Goal: Feedback & Contribution: Contribute content

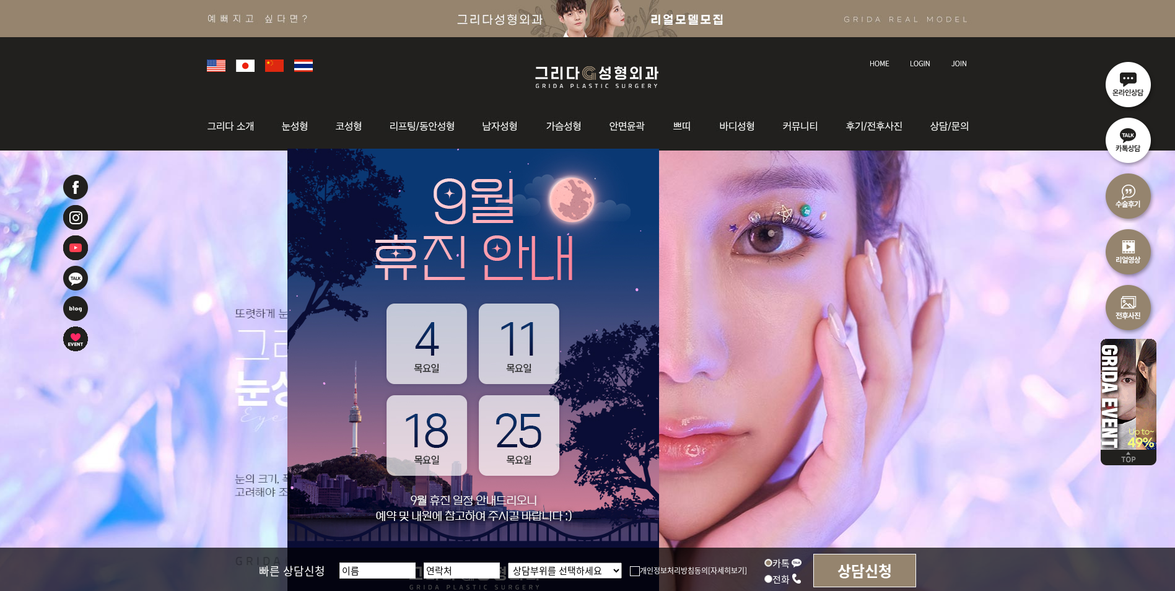
click at [964, 62] on img at bounding box center [959, 63] width 16 height 7
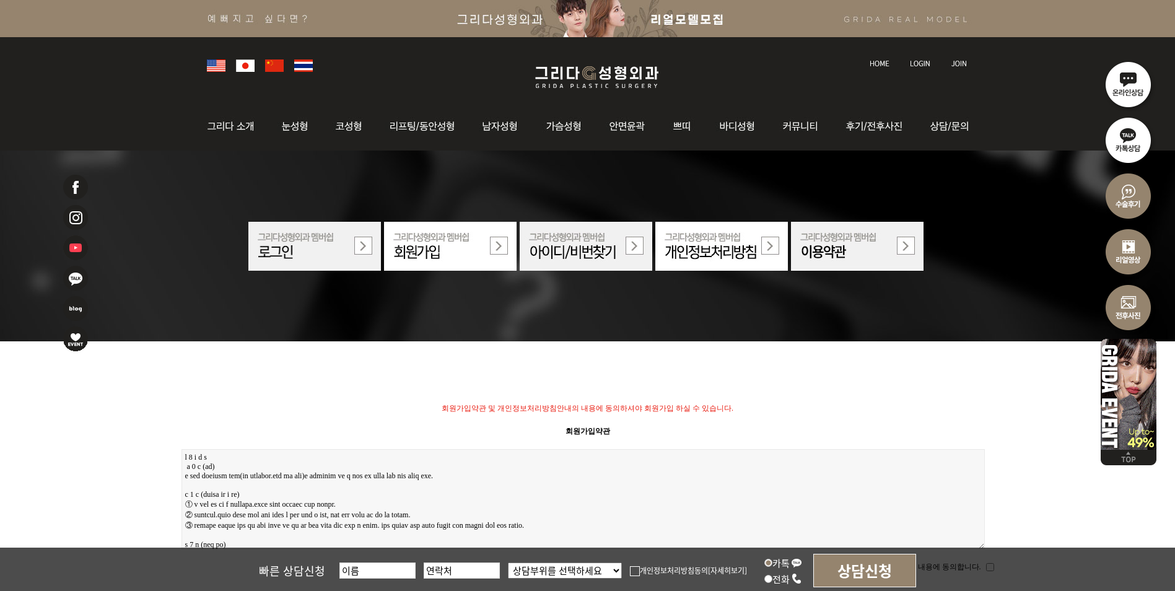
click at [404, 250] on img at bounding box center [450, 246] width 133 height 49
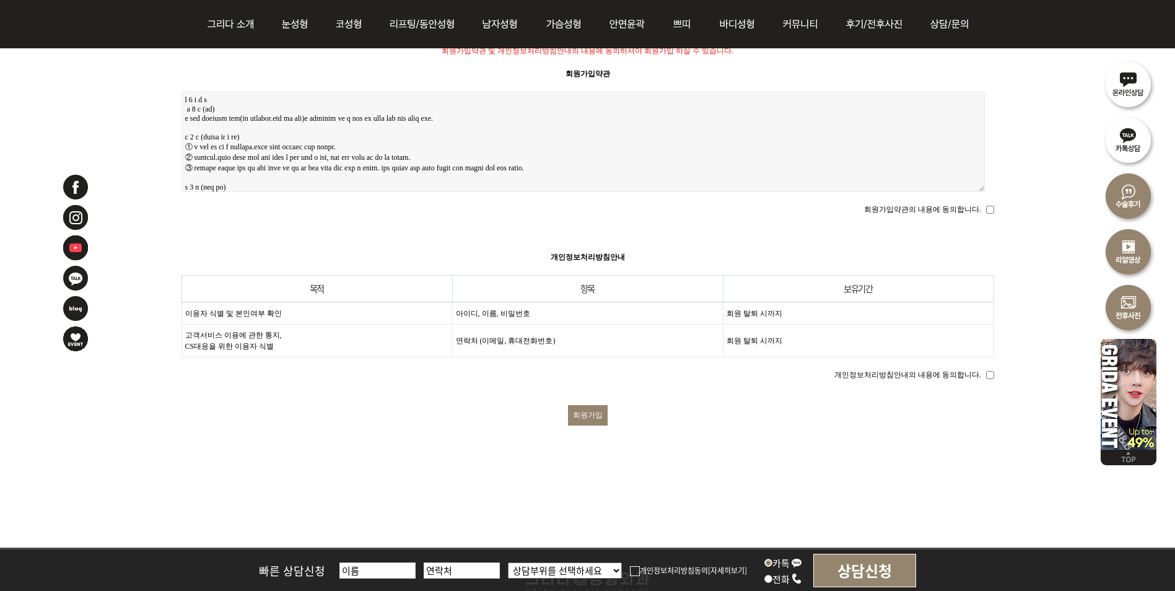
scroll to position [310, 0]
click at [593, 404] on input "회원가입" at bounding box center [588, 414] width 40 height 20
click at [989, 205] on input "회원가입약관의 내용에 동의합니다." at bounding box center [990, 209] width 8 height 8
checkbox input "true"
click at [589, 404] on input "회원가입" at bounding box center [588, 414] width 40 height 20
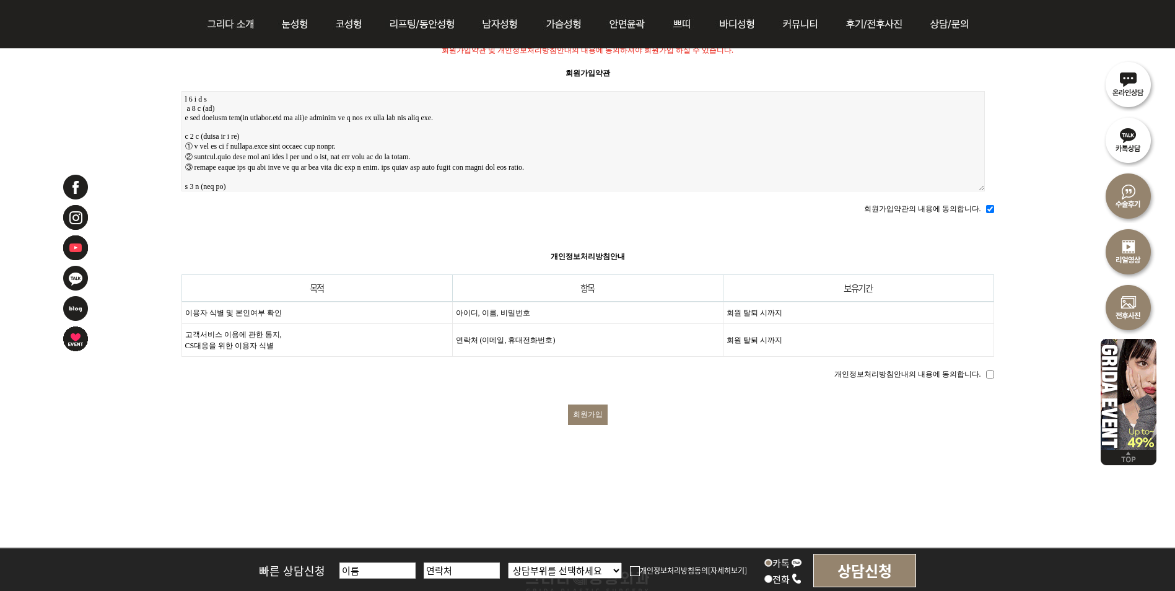
click at [986, 370] on input "개인정보처리방침안내의 내용에 동의합니다." at bounding box center [990, 374] width 8 height 8
checkbox input "true"
click at [591, 411] on input "회원가입" at bounding box center [588, 414] width 40 height 20
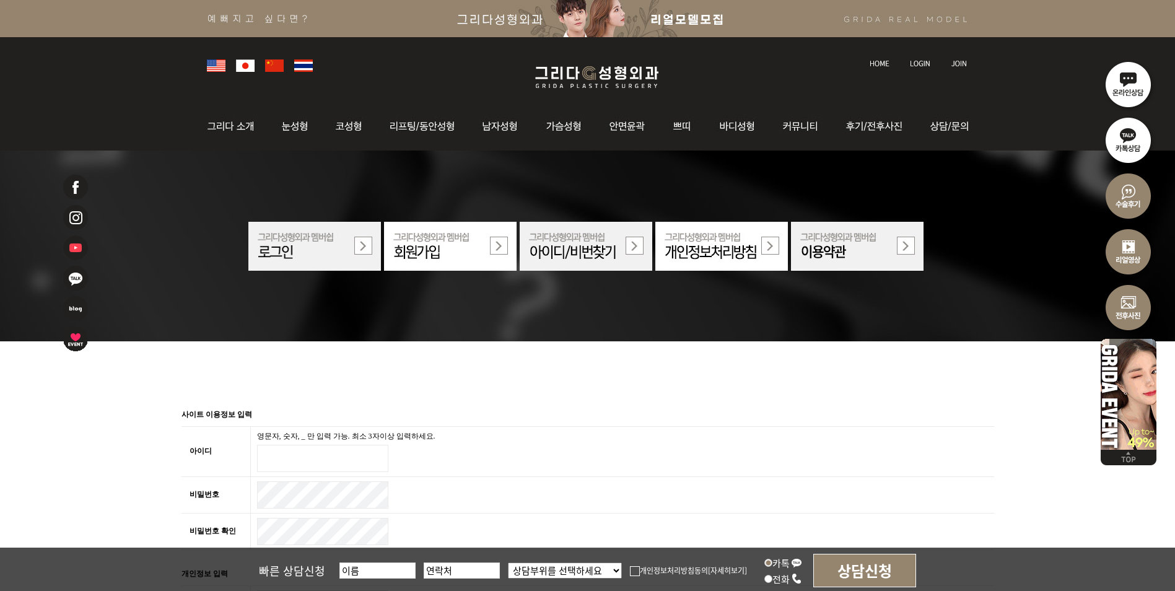
click at [320, 448] on input "아이디 필수" at bounding box center [322, 458] width 131 height 27
type input "ㅑ"
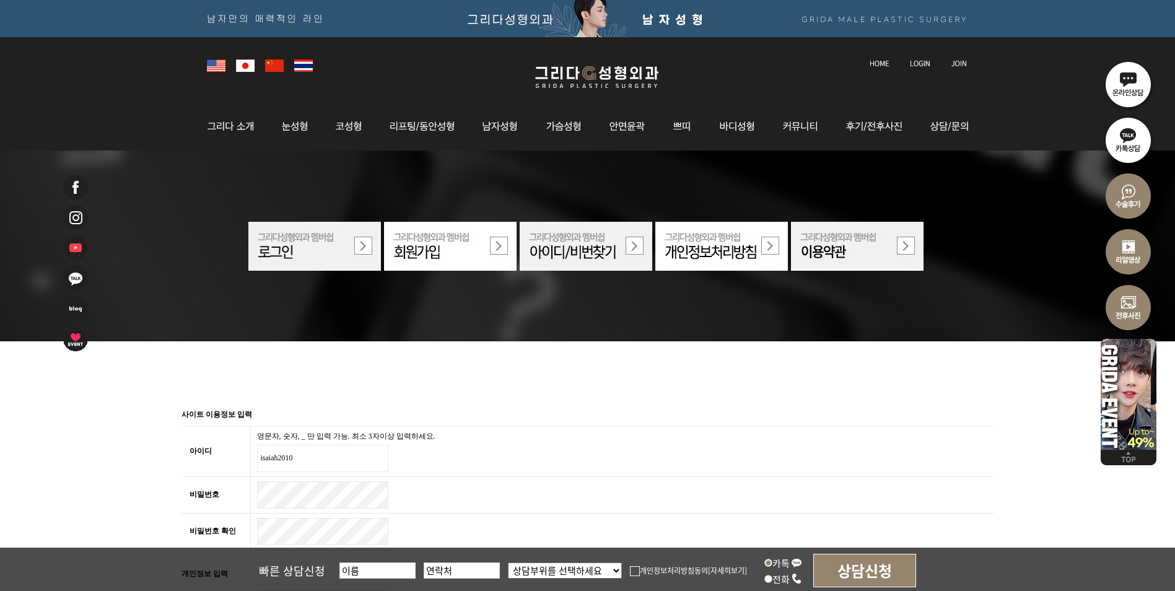
type input "isaiah2010"
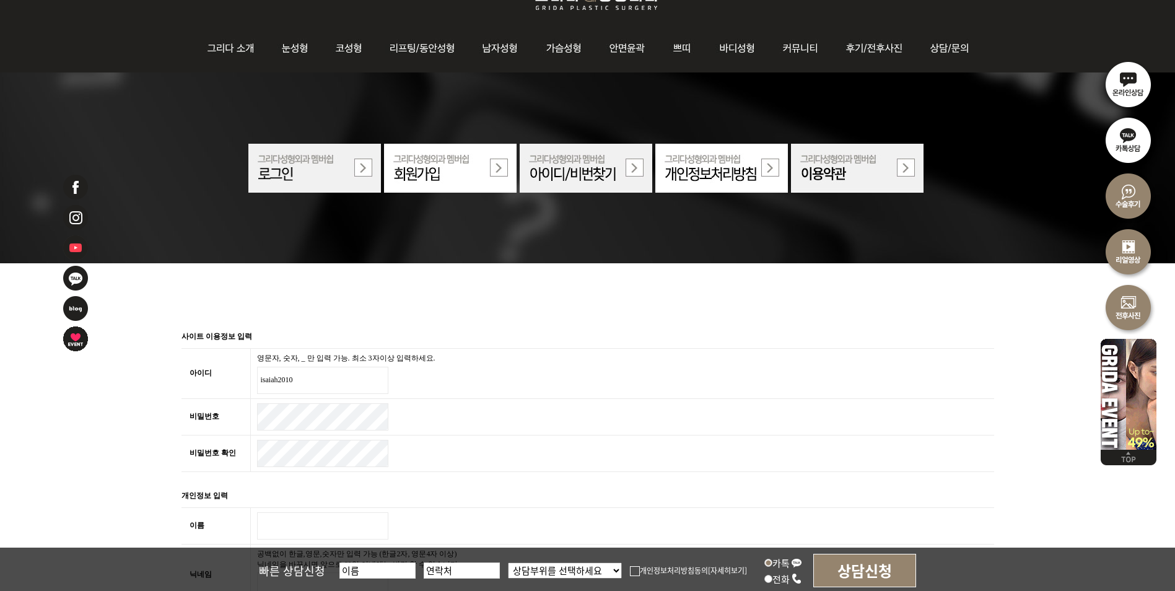
scroll to position [124, 0]
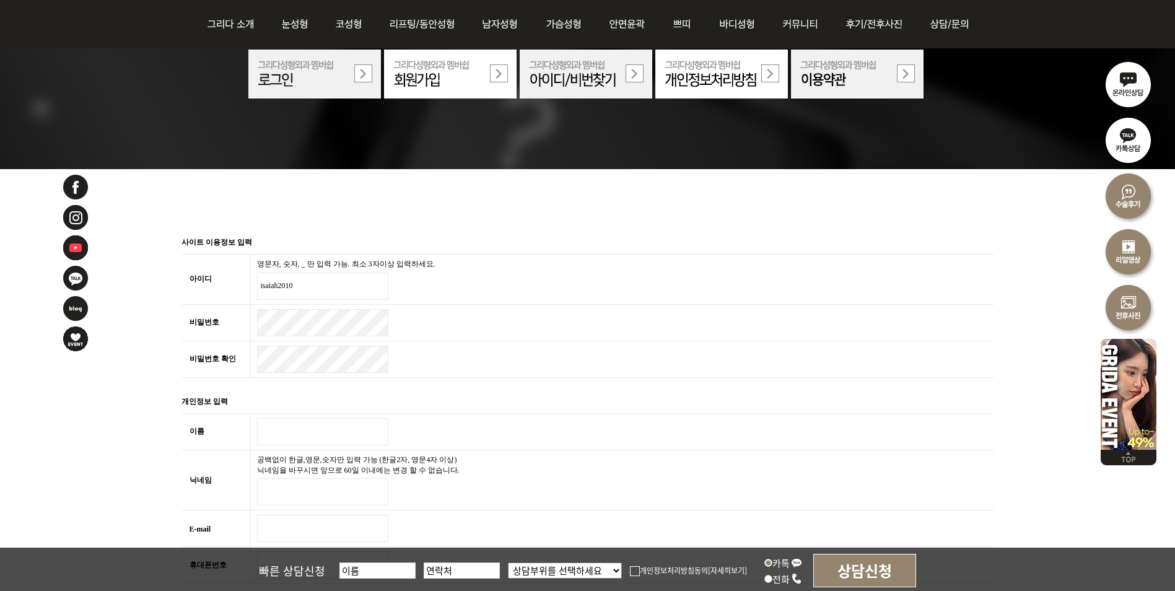
click at [278, 432] on input "이름 필수" at bounding box center [322, 431] width 131 height 27
type input "한소영"
type input "isaiah"
click at [348, 510] on td "eura" at bounding box center [622, 528] width 744 height 37
click at [326, 521] on input "eura" at bounding box center [322, 528] width 131 height 27
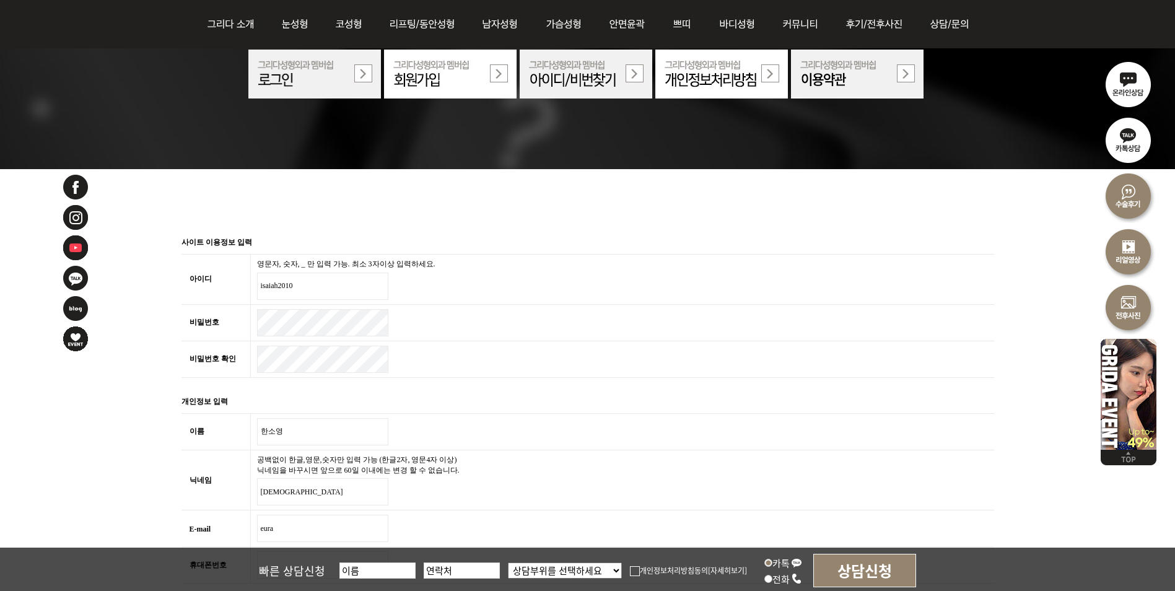
click at [315, 521] on input "eura" at bounding box center [322, 528] width 131 height 27
type input "eurasy80@hotmail.com"
click at [626, 476] on td "공백없이 한글,영문,숫자만 입력 가능 (한글2자, 영문4자 이상) 닉네임을 바꾸시면 앞으로 60일 이내에는 변경 할 수 없습니다. isaiah" at bounding box center [622, 480] width 744 height 61
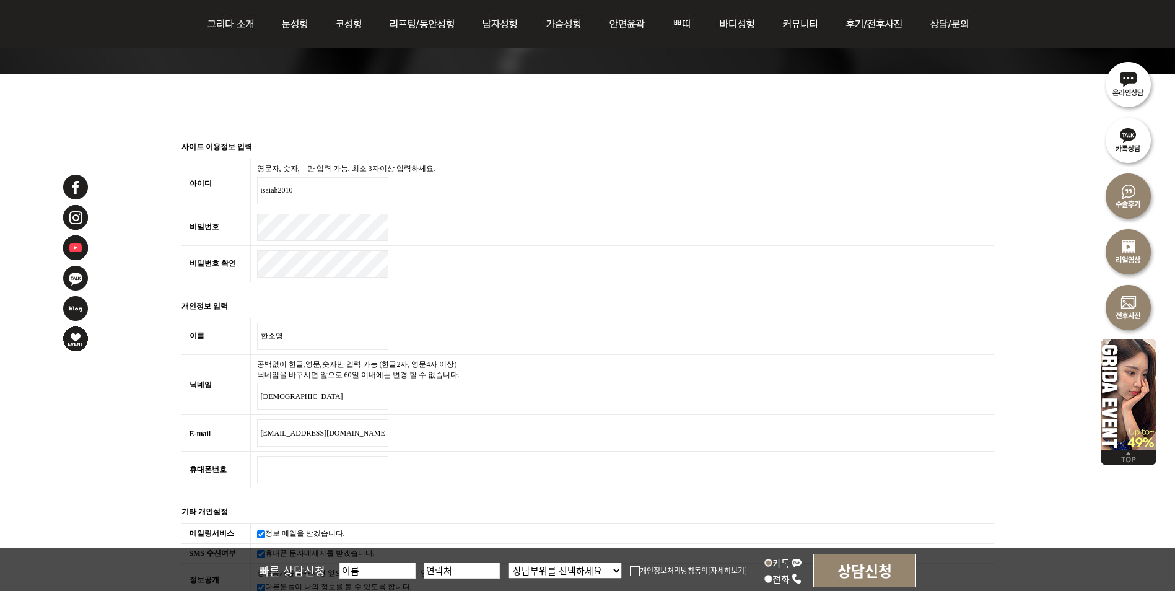
scroll to position [372, 0]
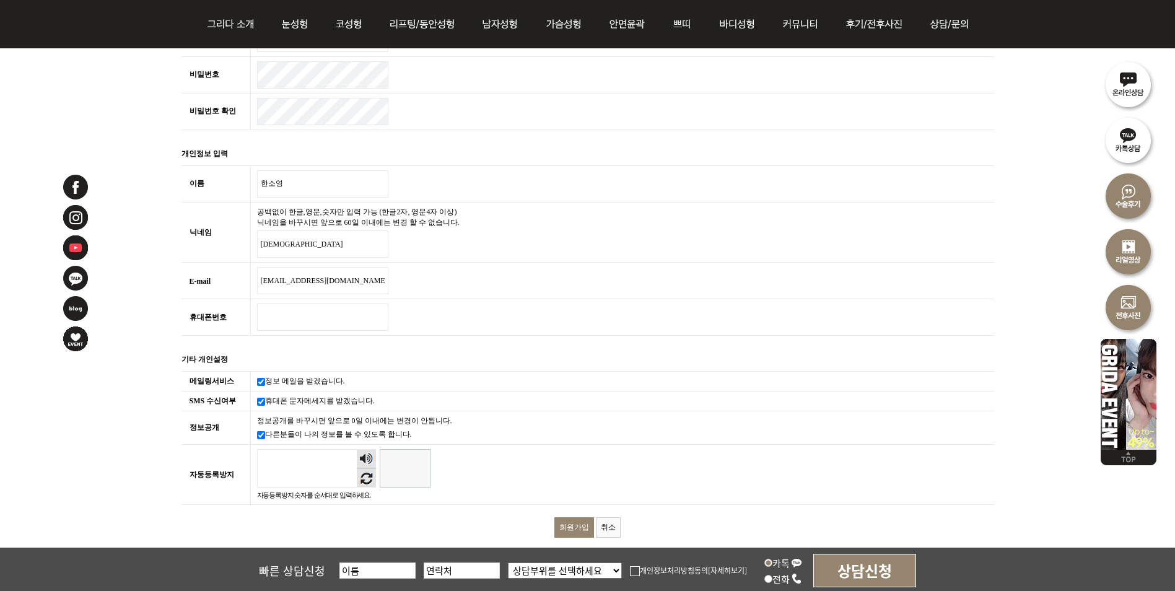
click at [311, 320] on input "휴대폰번호 필수" at bounding box center [322, 316] width 131 height 27
type input "01076270835"
click at [705, 336] on form "사이트 이용정보 입력 아이디 필수 영문자, 숫자, _ 만 입력 가능. 최소 3자이상 입력하세요. isaiah2010 비밀번호 필수 비밀번호 확…" at bounding box center [587, 291] width 813 height 616
click at [279, 372] on td "정보 메일을 받겠습니다." at bounding box center [622, 382] width 744 height 20
drag, startPoint x: 279, startPoint y: 368, endPoint x: 261, endPoint y: 382, distance: 22.1
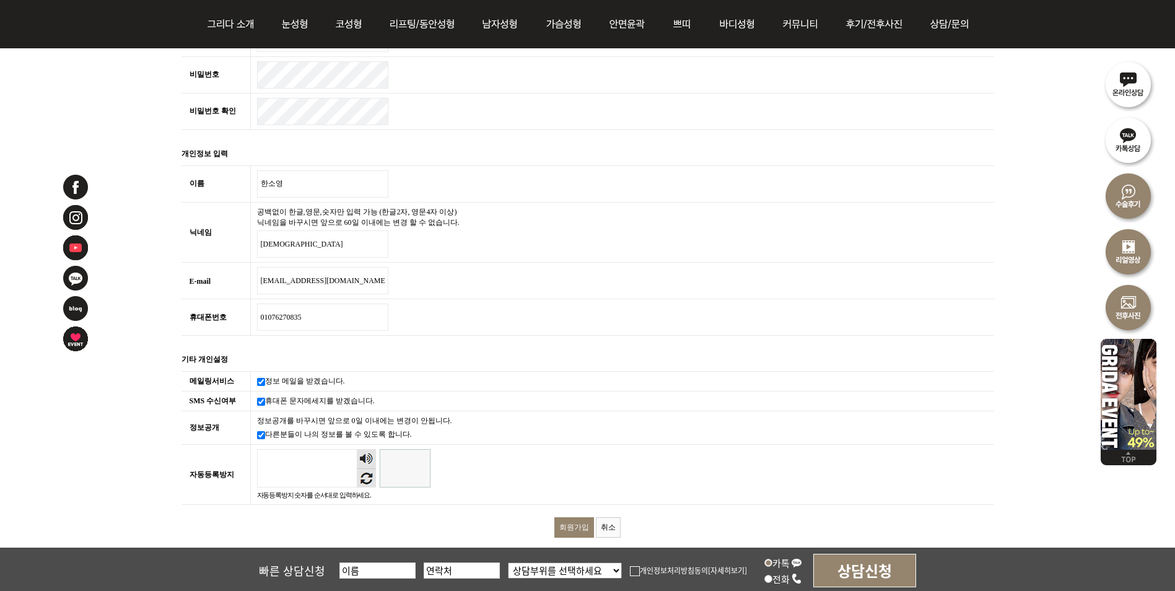
click at [261, 382] on td "정보 메일을 받겠습니다." at bounding box center [622, 382] width 744 height 20
click at [257, 378] on input "메일링서비스" at bounding box center [261, 382] width 8 height 8
checkbox input "false"
click at [262, 399] on input "SMS 수신여부" at bounding box center [261, 402] width 8 height 8
checkbox input "false"
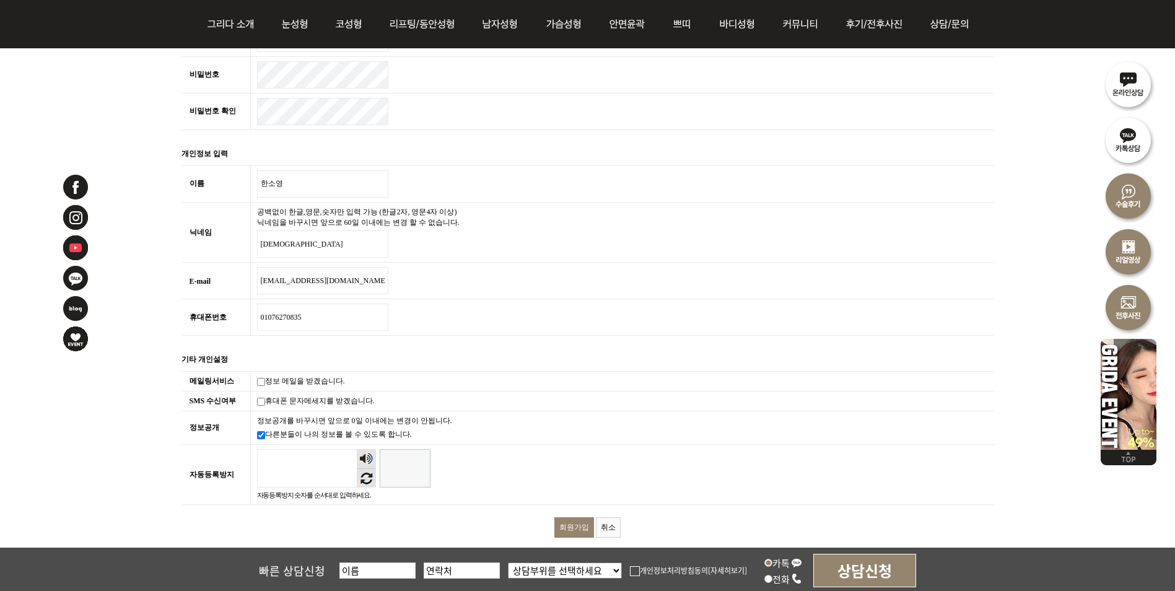
click at [256, 438] on td "정보공개를 바꾸시면 앞으로 0일 이내에는 변경이 안됩니다. 다른분들이 나의 정보를 볼 수 있도록 합니다." at bounding box center [622, 427] width 744 height 33
click at [260, 433] on input "정보공개" at bounding box center [261, 435] width 8 height 8
checkbox input "false"
drag, startPoint x: 396, startPoint y: 468, endPoint x: 432, endPoint y: 447, distance: 41.6
click at [419, 456] on input "자동등록방지" at bounding box center [405, 468] width 51 height 38
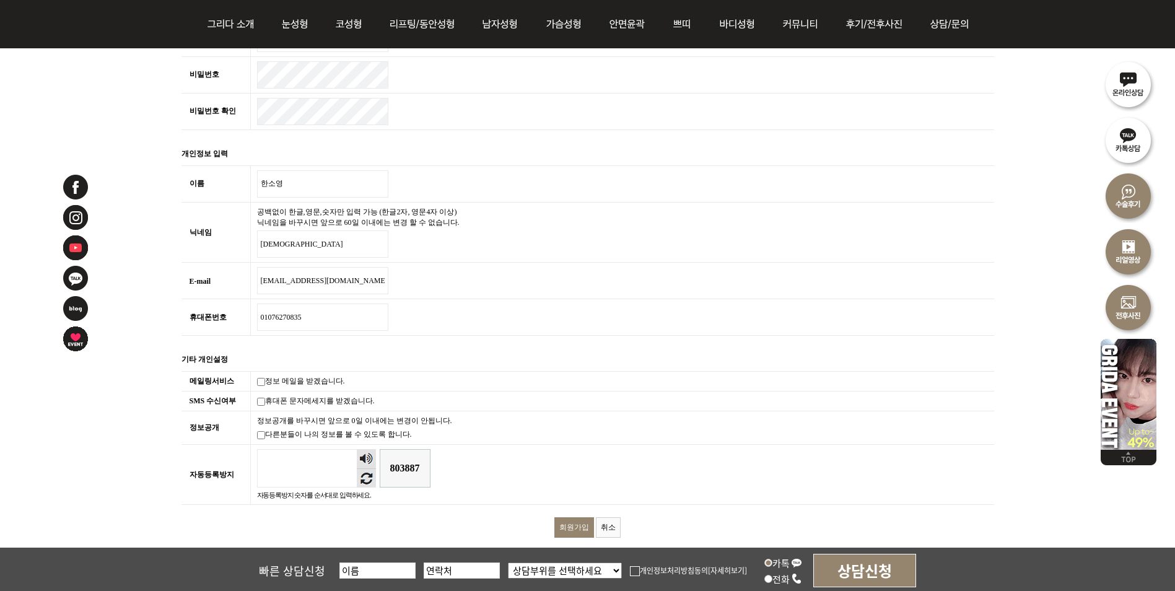
type input "803887"
click at [571, 519] on input "회원가입" at bounding box center [574, 527] width 40 height 20
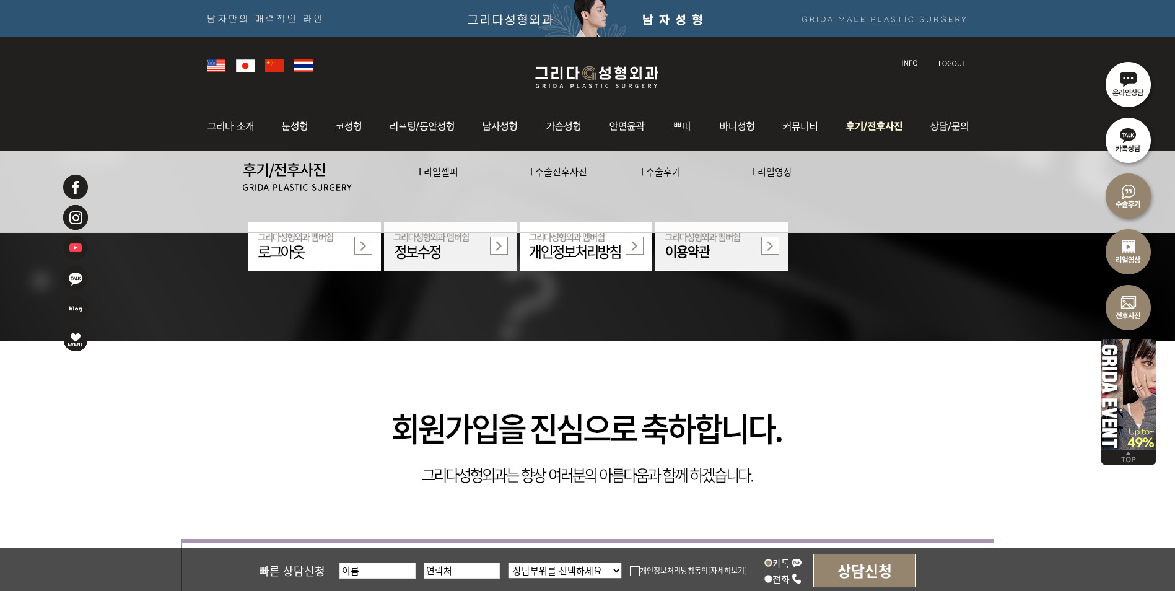
click at [887, 129] on img at bounding box center [876, 126] width 86 height 48
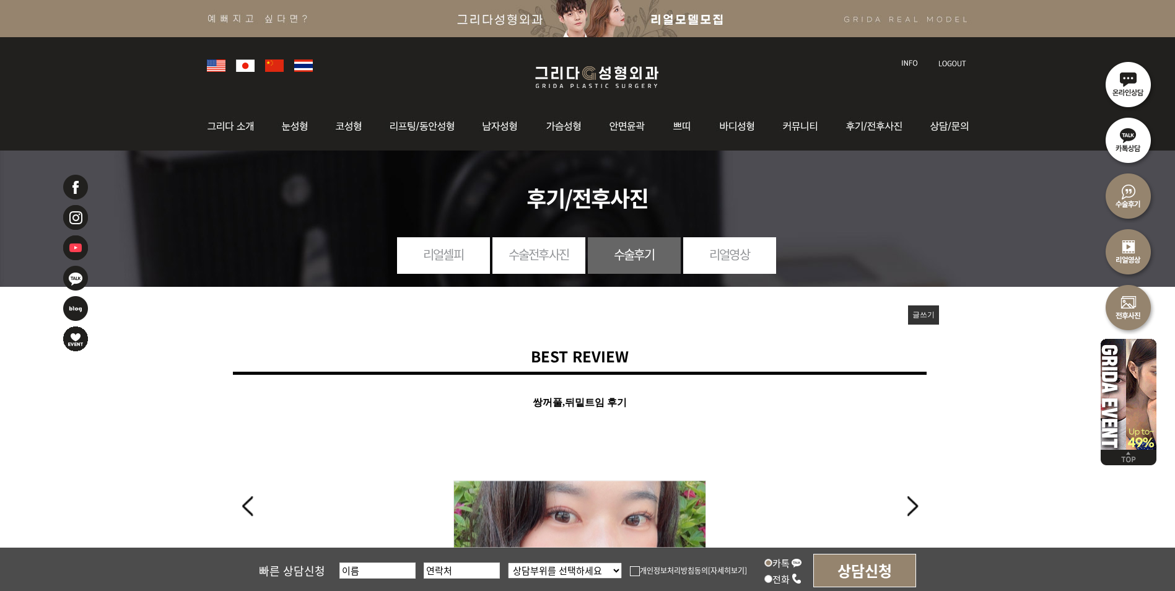
click at [919, 316] on link "글쓰기" at bounding box center [923, 314] width 31 height 19
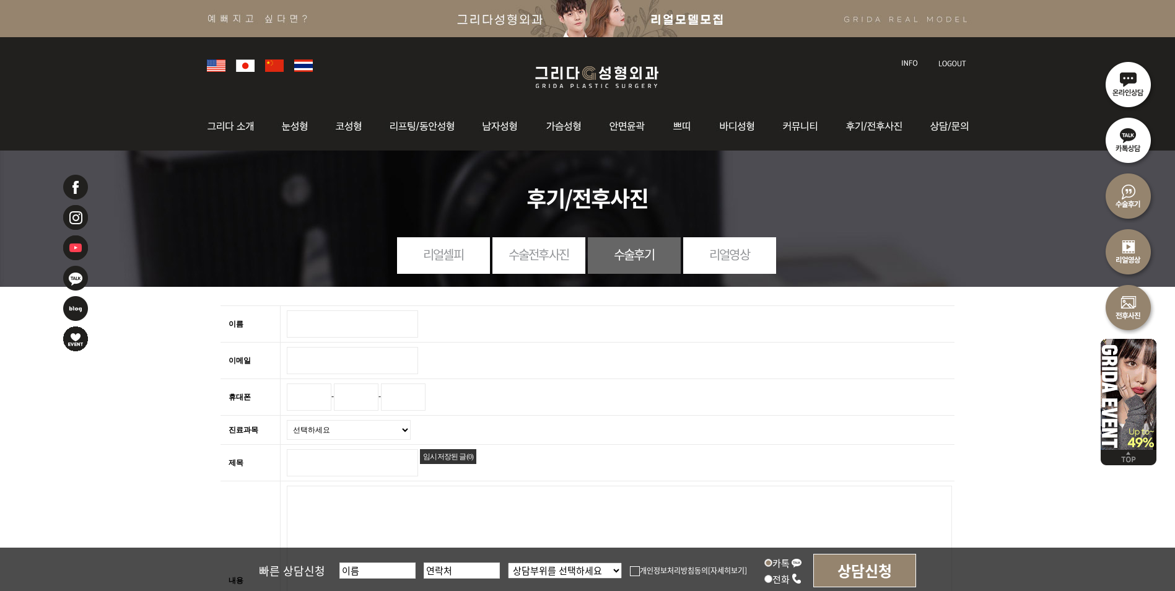
click at [335, 322] on input "이름 필수" at bounding box center [352, 323] width 131 height 27
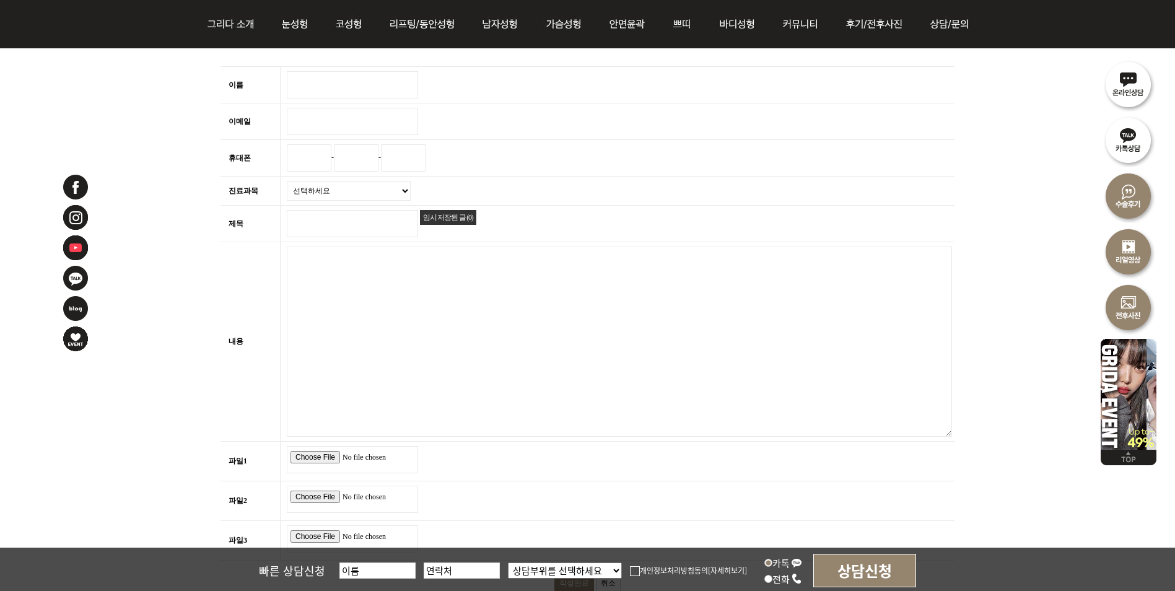
scroll to position [124, 0]
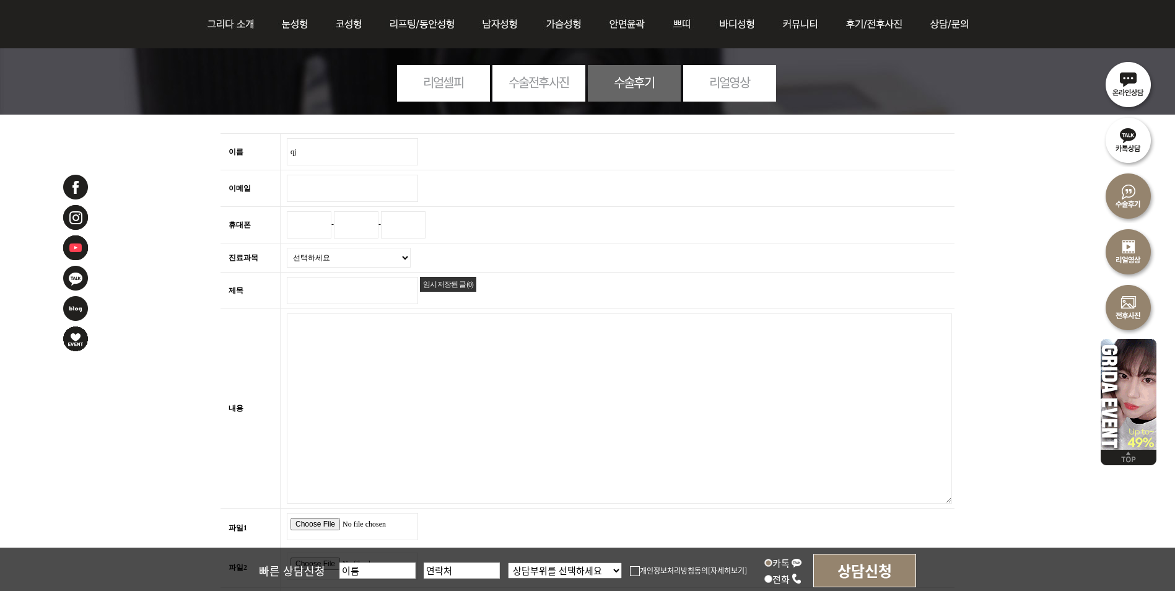
type input "q"
type input "ㅑ"
type input "[DEMOGRAPHIC_DATA]"
click at [368, 189] on input "이메일 필수" at bounding box center [352, 188] width 131 height 27
type input "[EMAIL_ADDRESS][DOMAIN_NAME]"
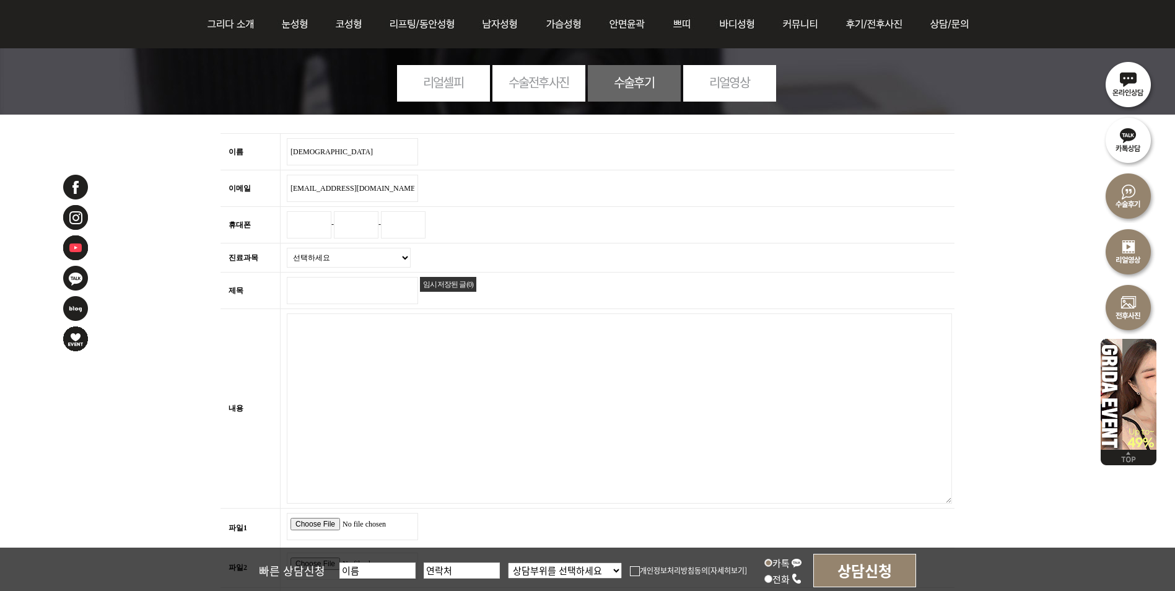
click at [323, 225] on input "휴대폰" at bounding box center [309, 224] width 45 height 27
type input "010"
type input "7627"
type input "0835"
click at [367, 260] on select "선택하세요 눈 코 리프팅/동안 바디/가슴 윤곽 쁘띠 기타" at bounding box center [349, 258] width 124 height 20
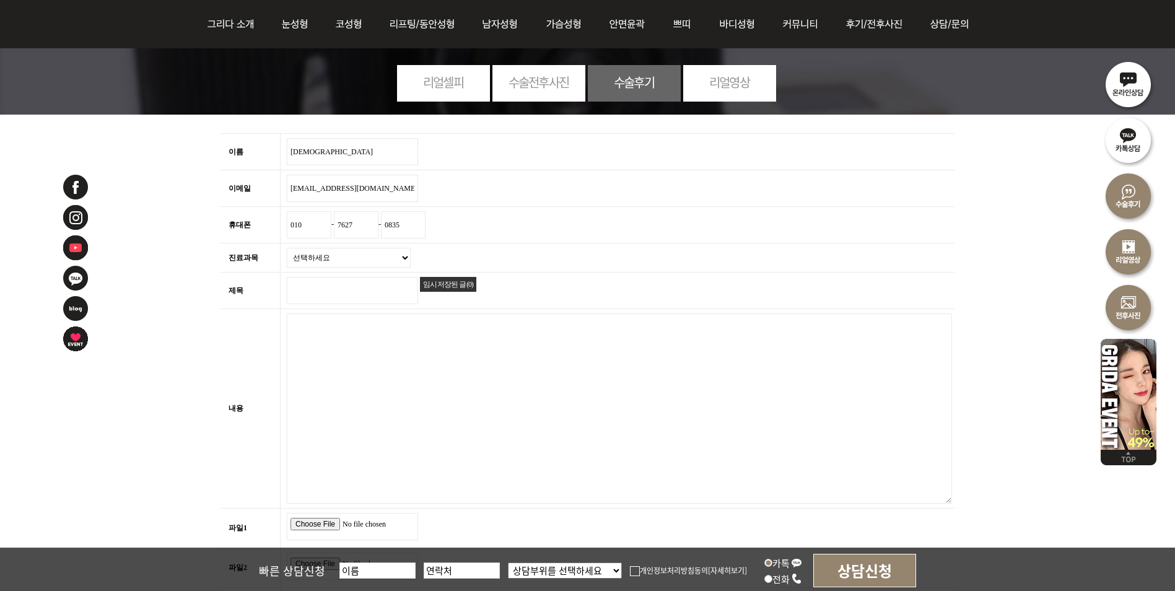
select select "4"
click at [287, 248] on select "선택하세요 눈 코 리프팅/동안 바디/가슴 윤곽 쁘띠 기타" at bounding box center [349, 258] width 124 height 20
click at [367, 297] on input "제목 필수" at bounding box center [352, 290] width 131 height 27
click at [336, 288] on input "제목 필수" at bounding box center [352, 290] width 131 height 27
paste input "가슴수술 모티바 320 양쪽 밑절 후기"
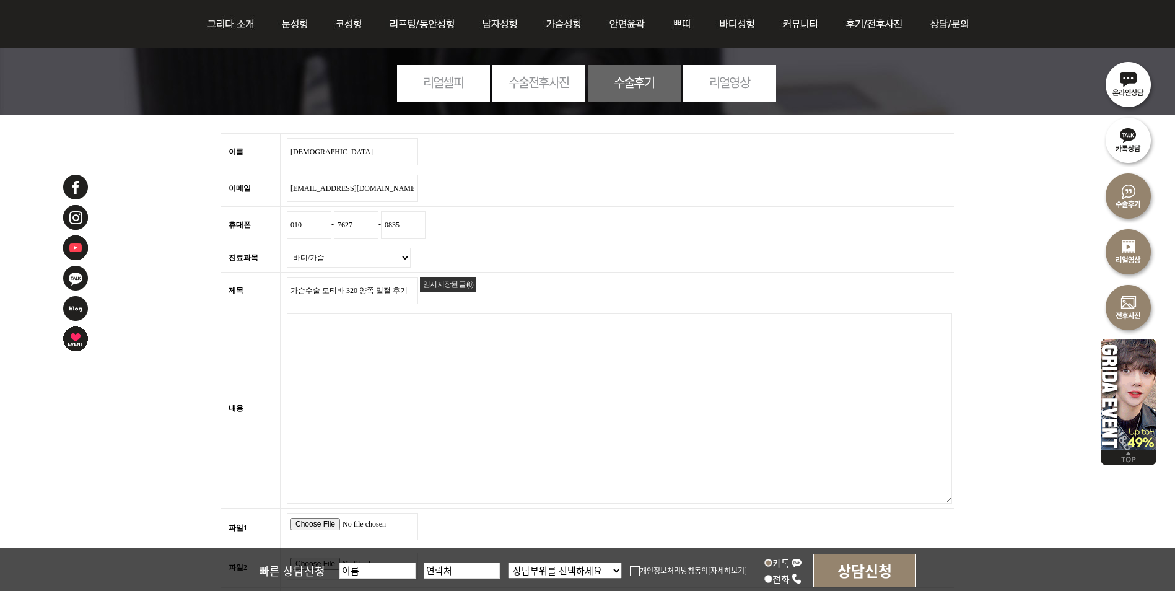
type input "가슴수술 모티바 320 양쪽 밑절 후기"
drag, startPoint x: 396, startPoint y: 404, endPoint x: 387, endPoint y: 388, distance: 18.8
click at [396, 404] on textarea "내용 필수" at bounding box center [619, 408] width 665 height 190
paste textarea "가슴수술 모티바 320 양쪽 밑절 후기 1. 강남역ㄱㄹㄷ병원 선정 : 여자 원장님이시고 예쁘신 분이라 선택했음. 상담해 보니 성격 서글서글 좋…"
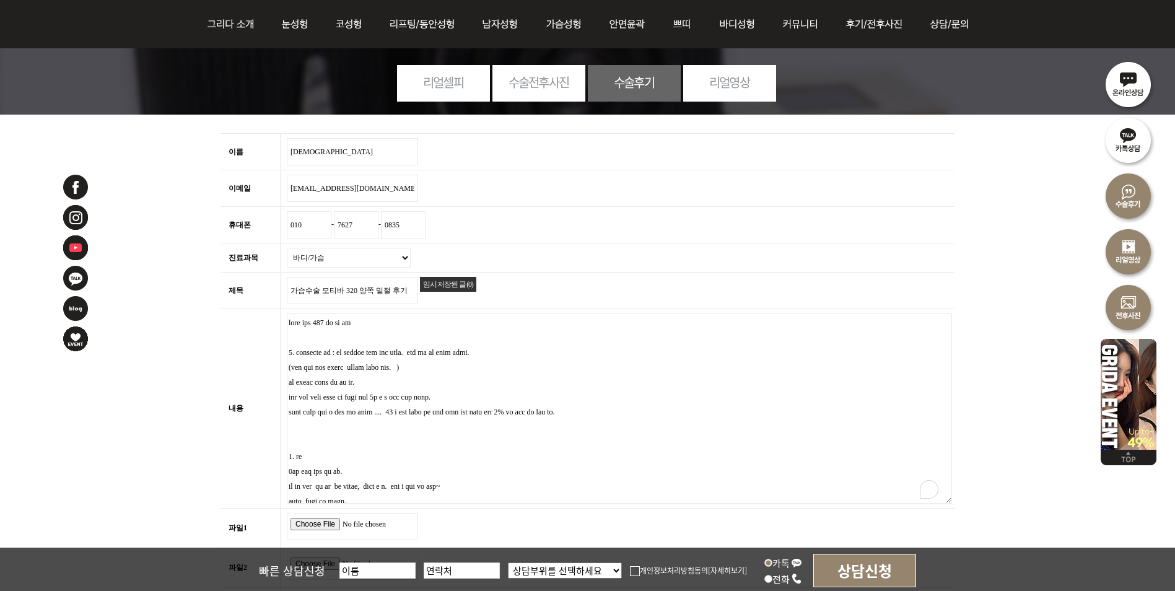
drag, startPoint x: 429, startPoint y: 324, endPoint x: 247, endPoint y: 319, distance: 182.2
click at [247, 319] on tr "내용 필수 웹에디터 시작 웹 에디터 끝" at bounding box center [587, 408] width 734 height 199
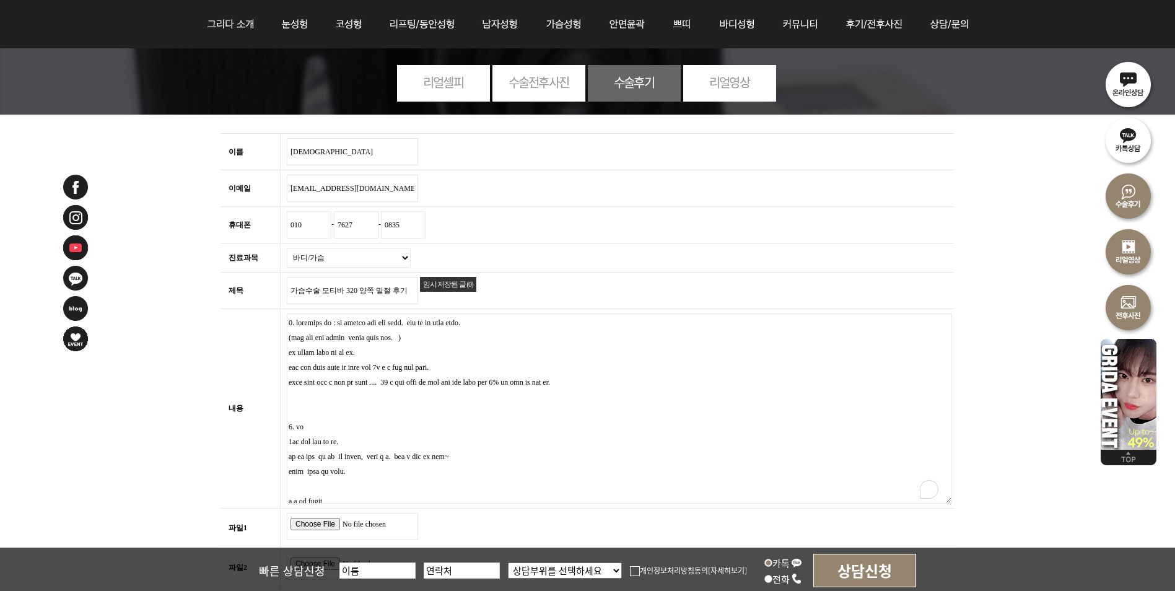
click at [374, 323] on textarea "내용 필수" at bounding box center [619, 408] width 665 height 190
click at [367, 321] on textarea "내용 필수" at bounding box center [619, 408] width 665 height 190
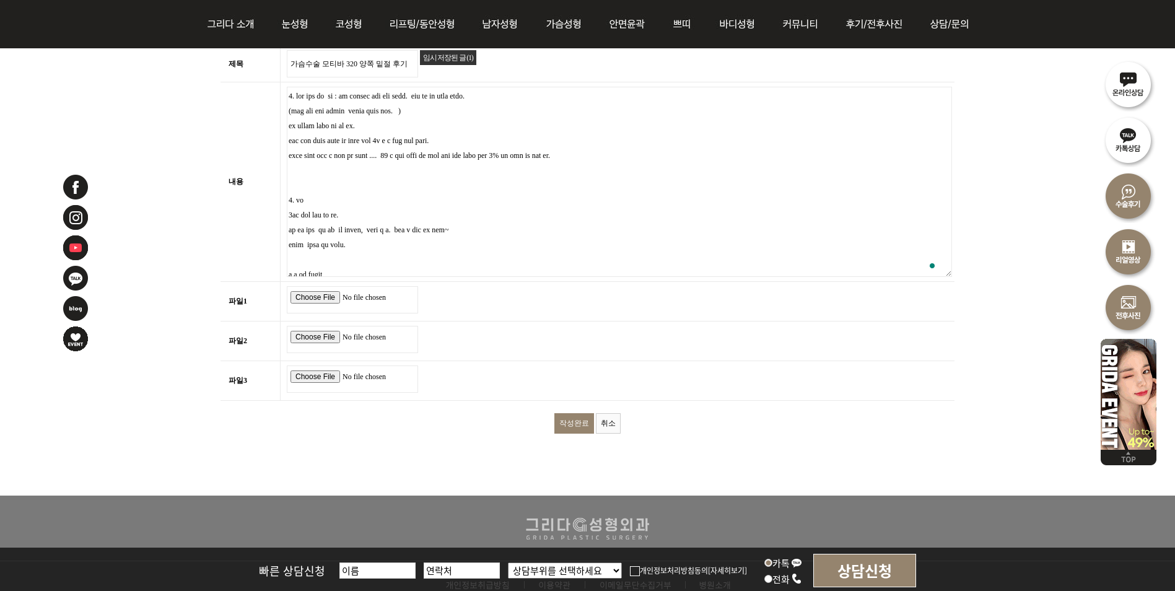
scroll to position [372, 0]
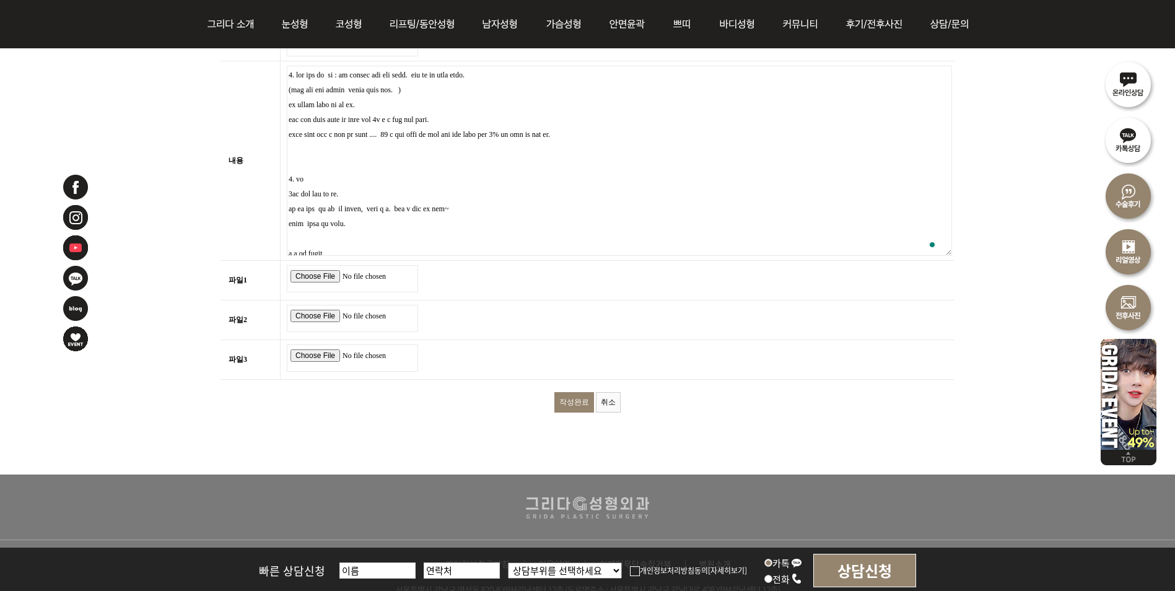
type textarea "1. 강남역 그리다 선정 이유 : 여자 원장님이시고 예쁘신 분이라 선택했음. 상담해 보니 성격 서글서글 좋으신분. (아무리 솜씨가 좋아도 불친…"
click at [313, 280] on input "file" at bounding box center [352, 278] width 131 height 27
type input "C:\fakepath\KakaoTalk_20250826_132209085_01.jpg"
click at [322, 317] on input "file" at bounding box center [352, 318] width 131 height 27
type input "C:\fakepath\KakaoTalk_20250826_132214645.jpg"
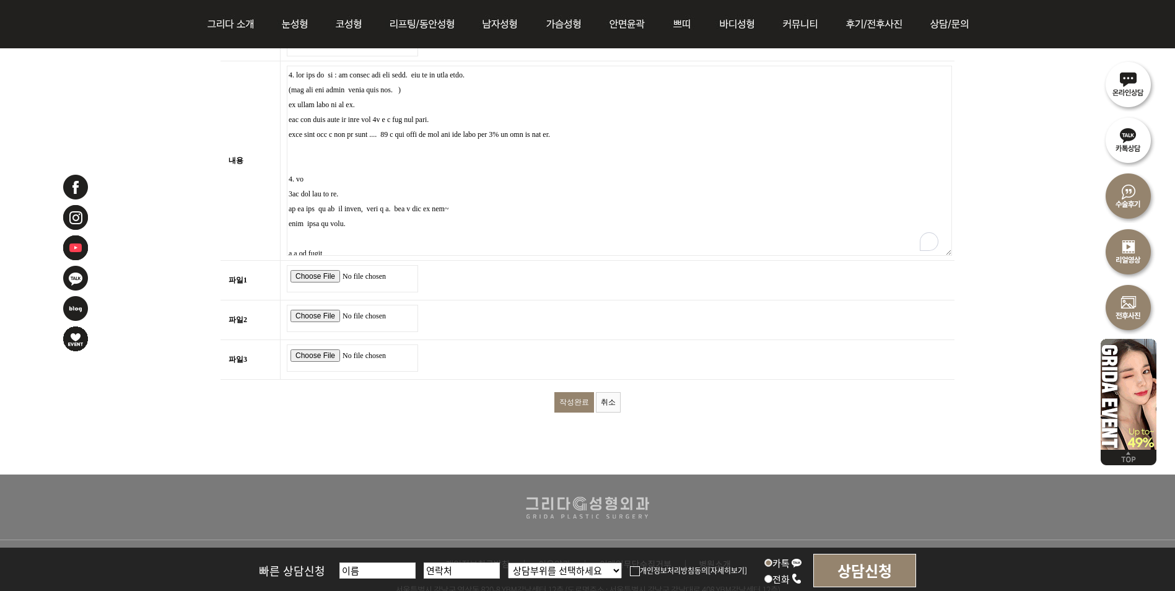
click at [308, 357] on input "file" at bounding box center [352, 357] width 131 height 27
type input "C:\fakepath\KakaoTalk_20250826_132214645_01.jpg"
drag, startPoint x: 573, startPoint y: 406, endPoint x: 836, endPoint y: 278, distance: 292.2
click at [573, 406] on input "작성완료" at bounding box center [574, 402] width 40 height 20
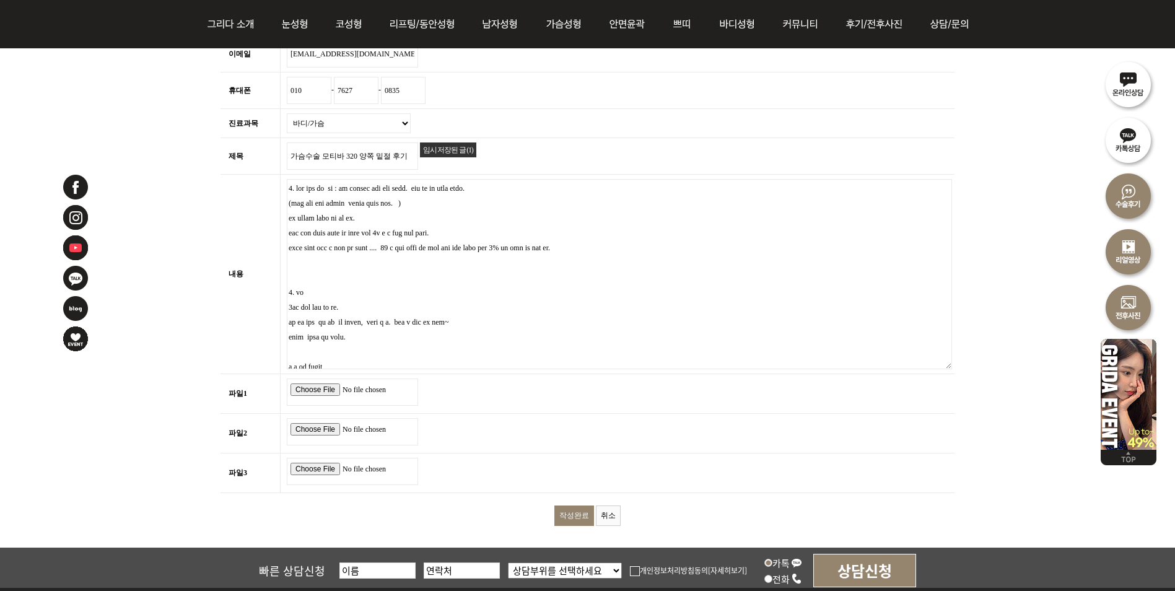
scroll to position [124, 0]
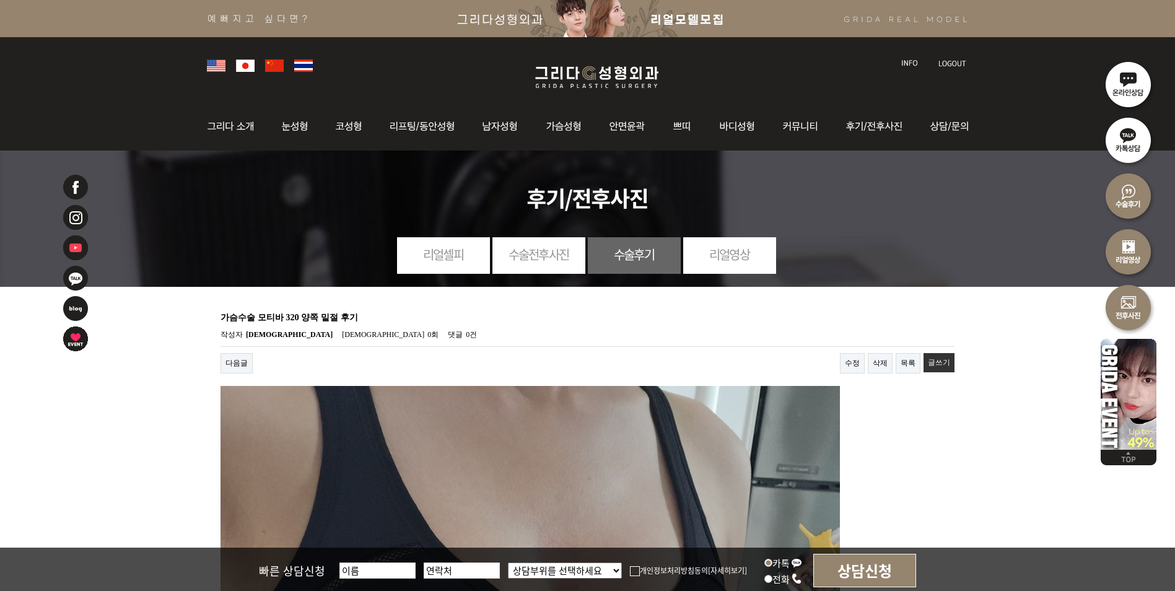
click at [852, 362] on link "수정" at bounding box center [852, 363] width 25 height 20
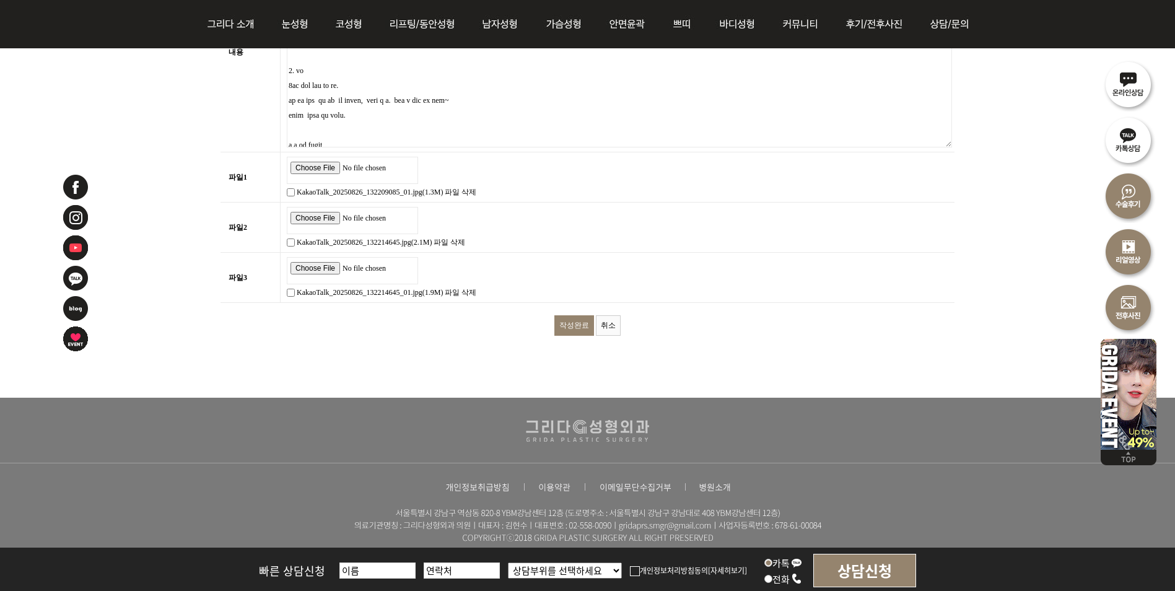
scroll to position [517, 0]
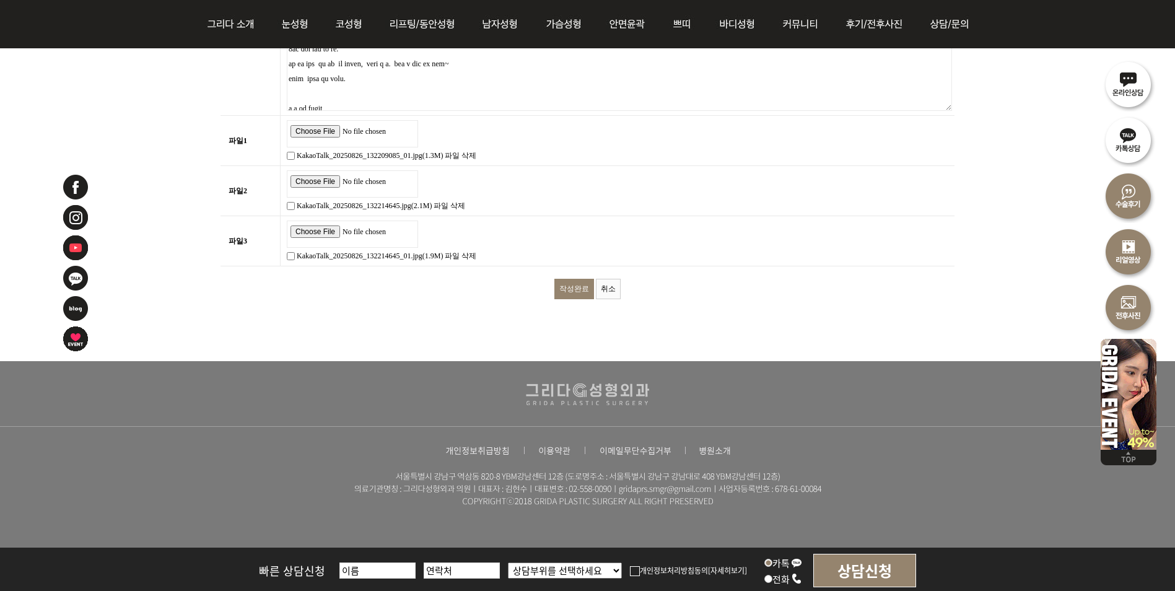
click at [313, 180] on input "file" at bounding box center [352, 183] width 131 height 27
type input "C:\fakepath\KakaoTalk_20250826_132209085_01.jpg"
drag, startPoint x: 574, startPoint y: 286, endPoint x: 549, endPoint y: 295, distance: 27.0
click at [575, 285] on input "작성완료" at bounding box center [574, 289] width 40 height 20
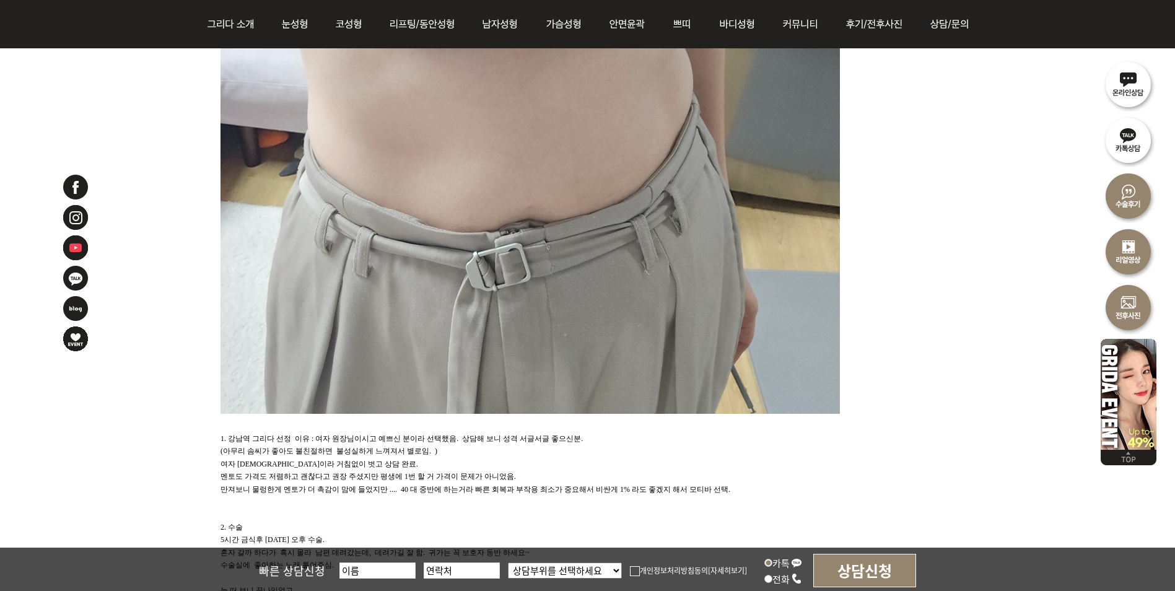
scroll to position [1734, 0]
